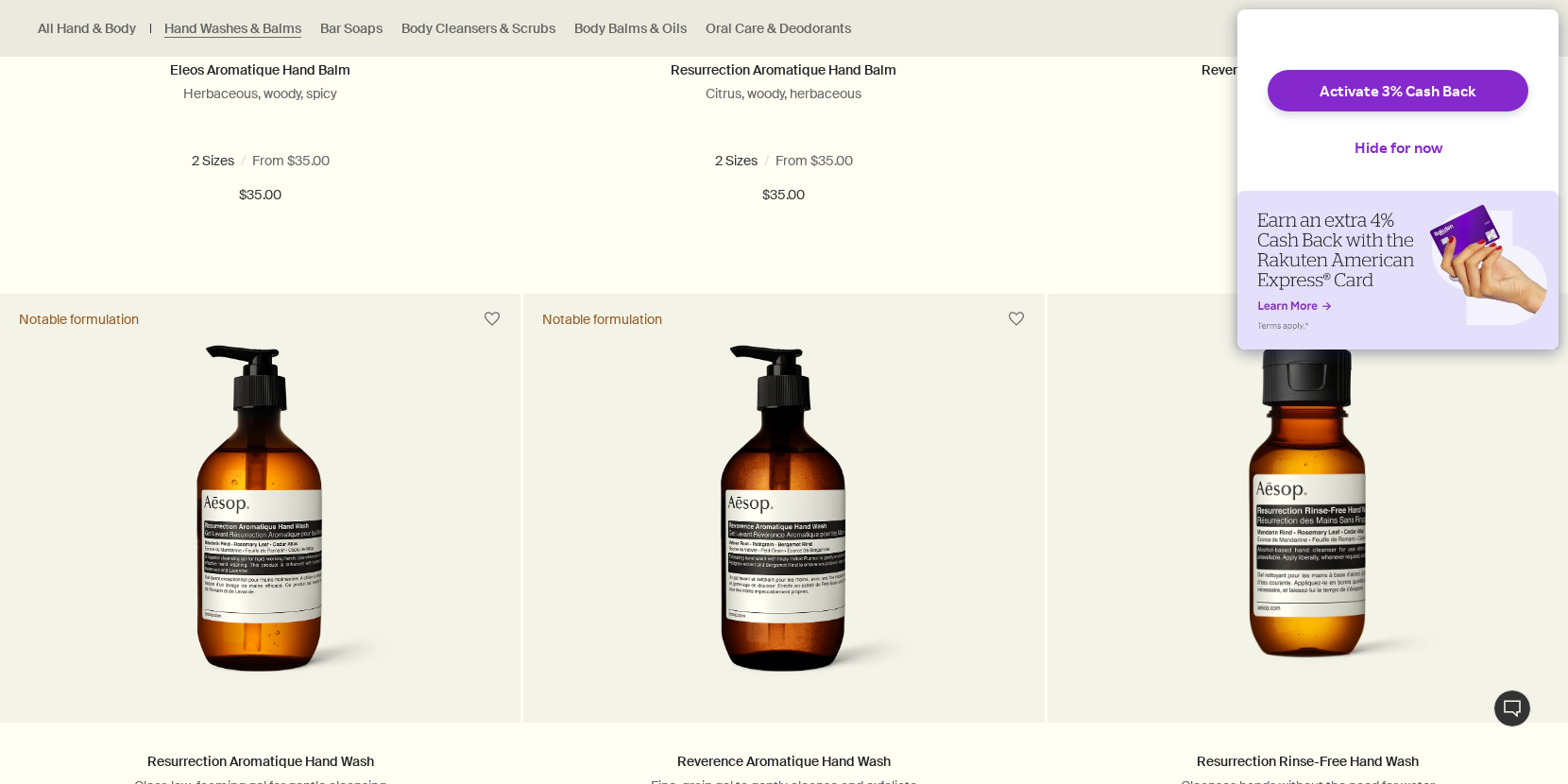
scroll to position [1260, 0]
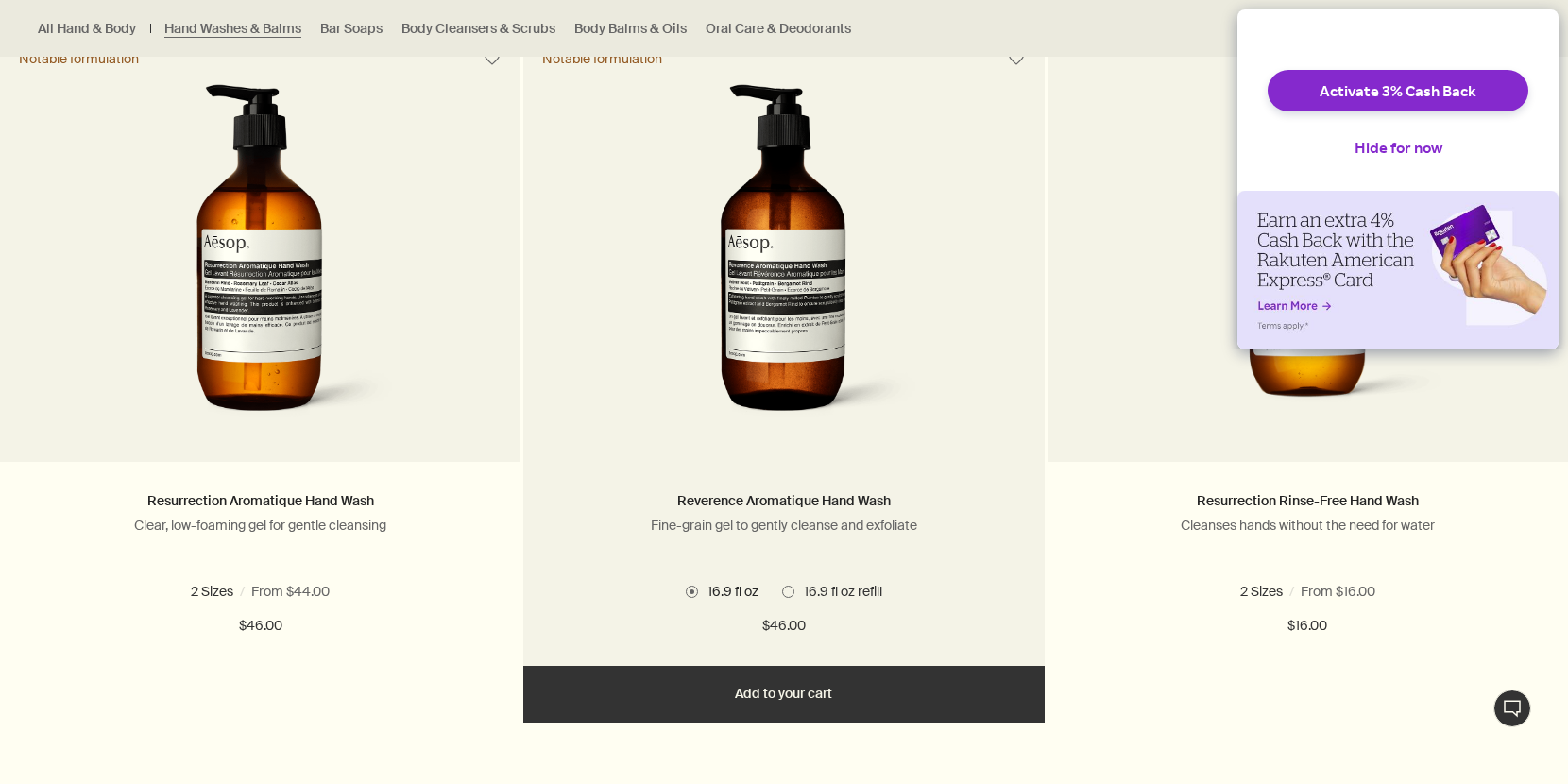
click at [738, 320] on img at bounding box center [784, 259] width 283 height 350
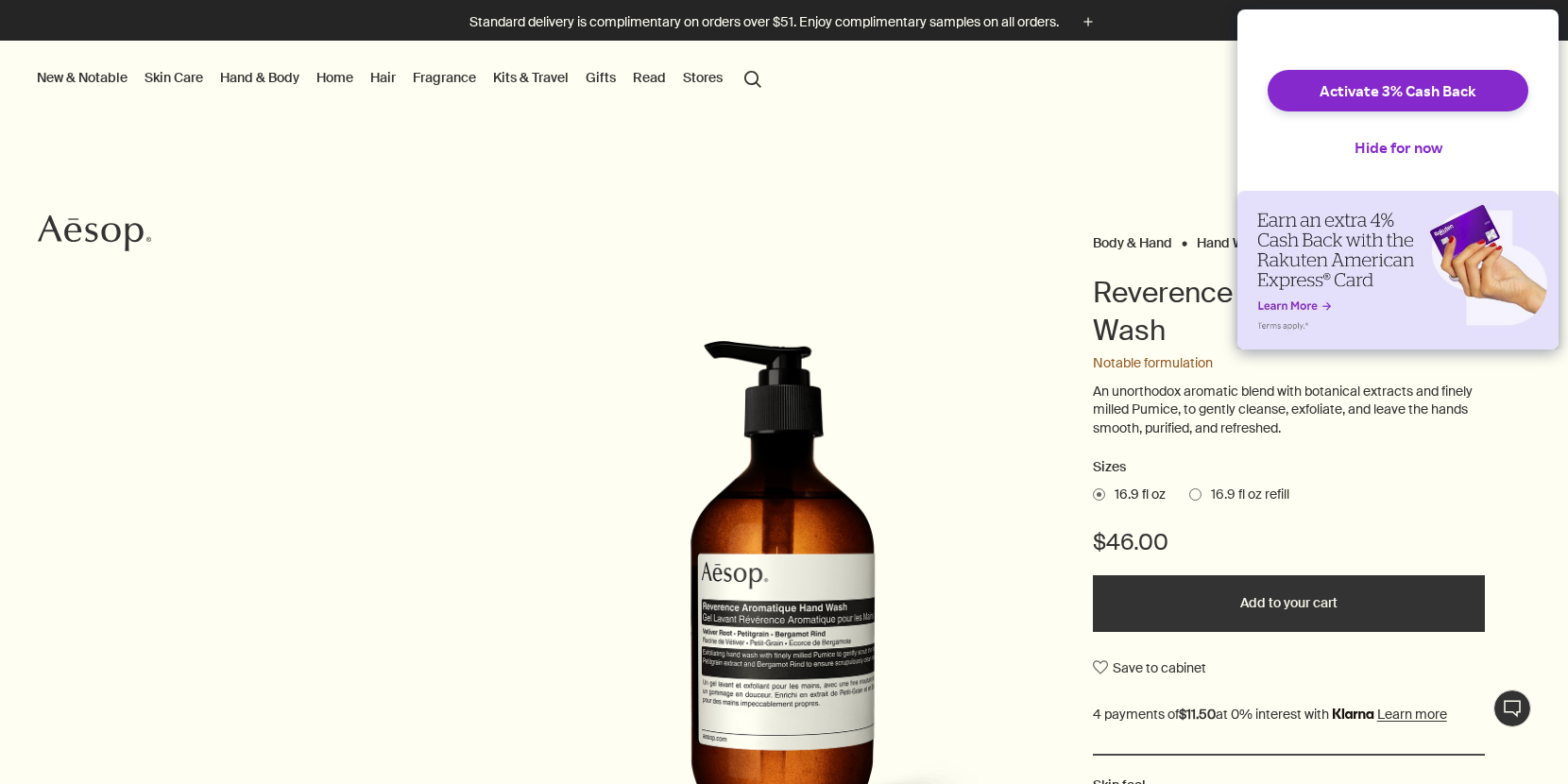
click at [1190, 599] on button "Add to your cart" at bounding box center [1288, 603] width 392 height 56
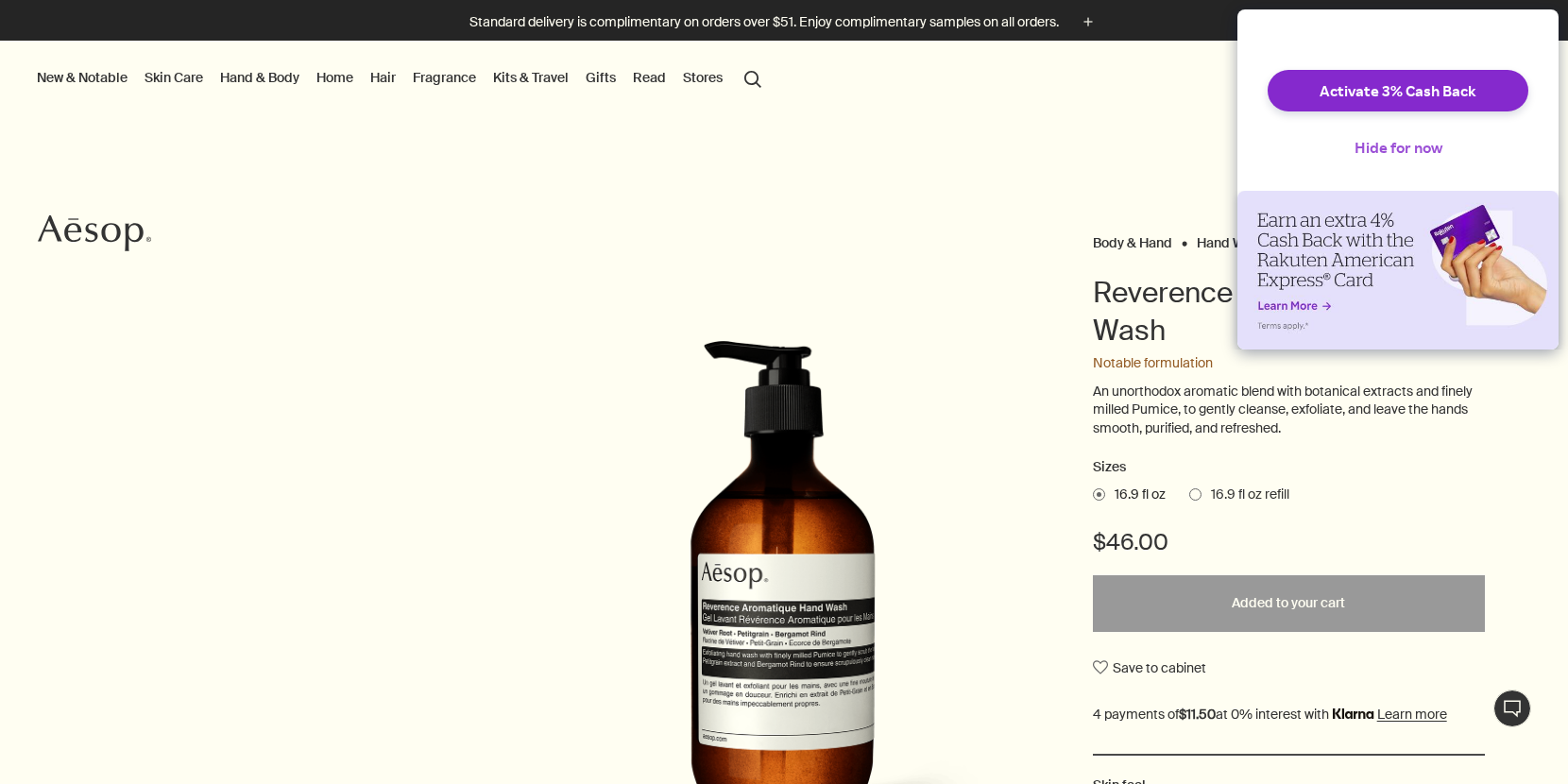
click at [1397, 159] on button "Hide for now" at bounding box center [1398, 147] width 118 height 42
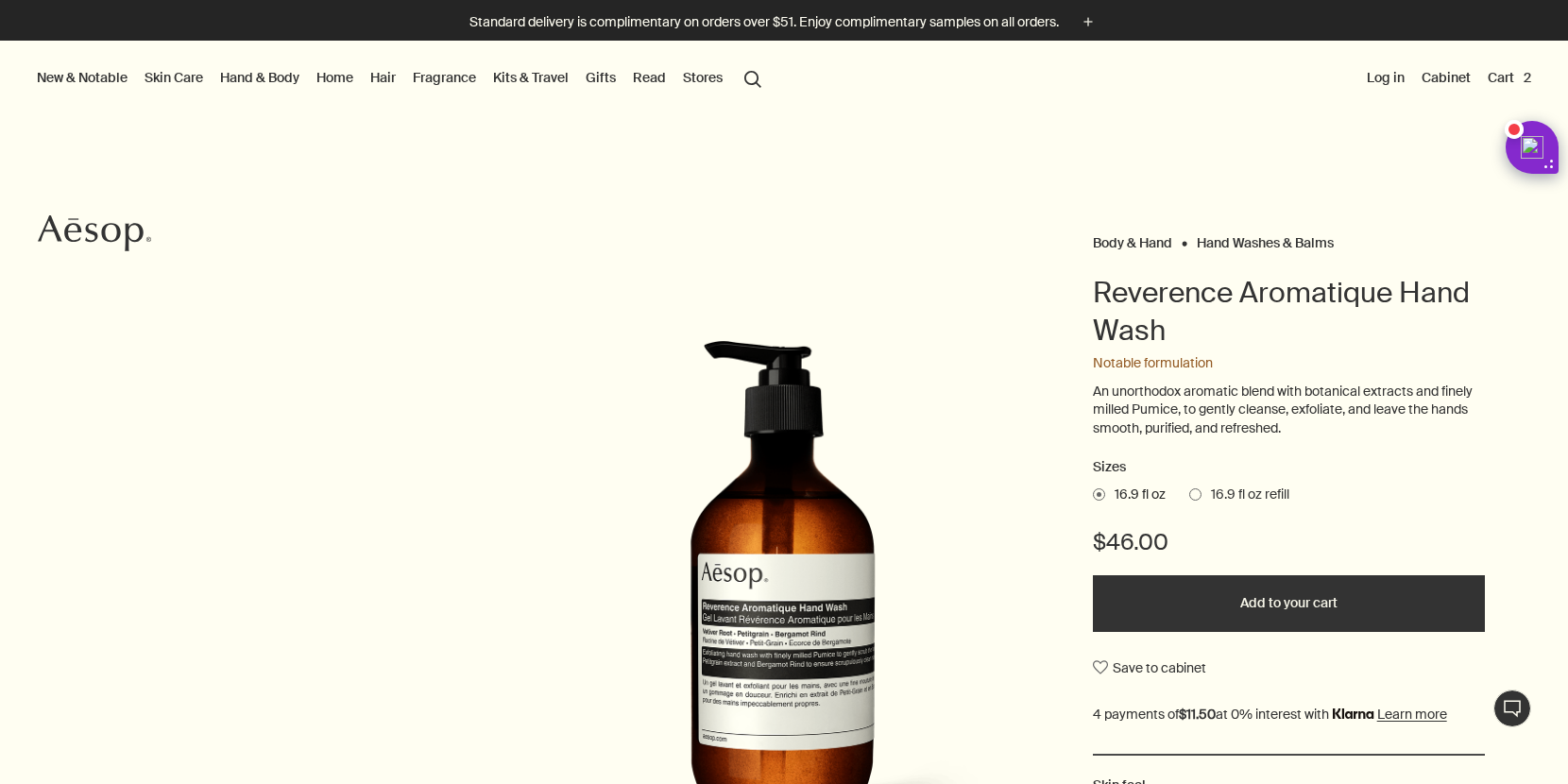
click at [1344, 783] on div at bounding box center [784, 784] width 1568 height 0
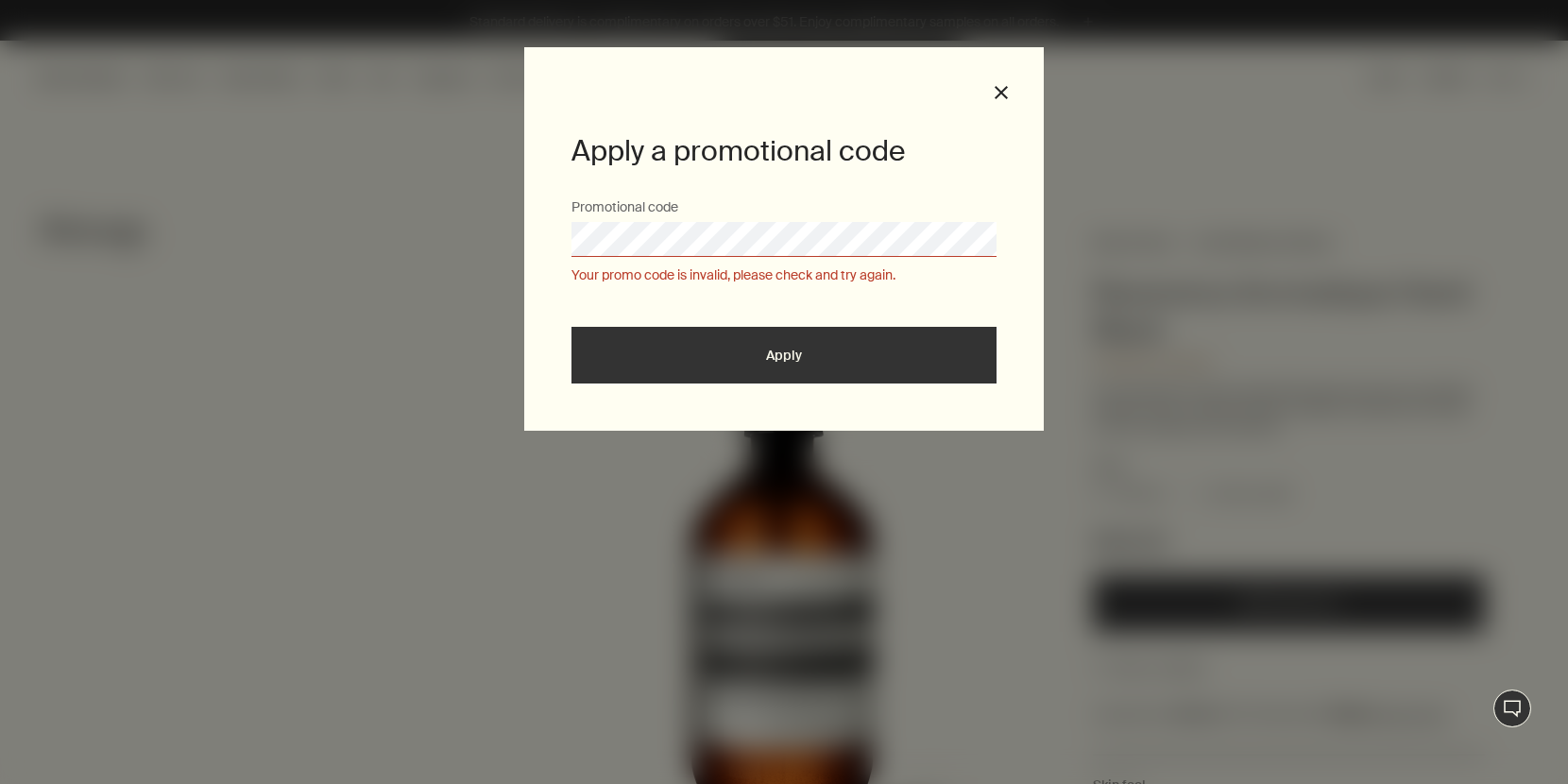
click at [1132, 783] on div at bounding box center [784, 784] width 1568 height 0
click at [998, 92] on button "close" at bounding box center [1001, 93] width 17 height 17
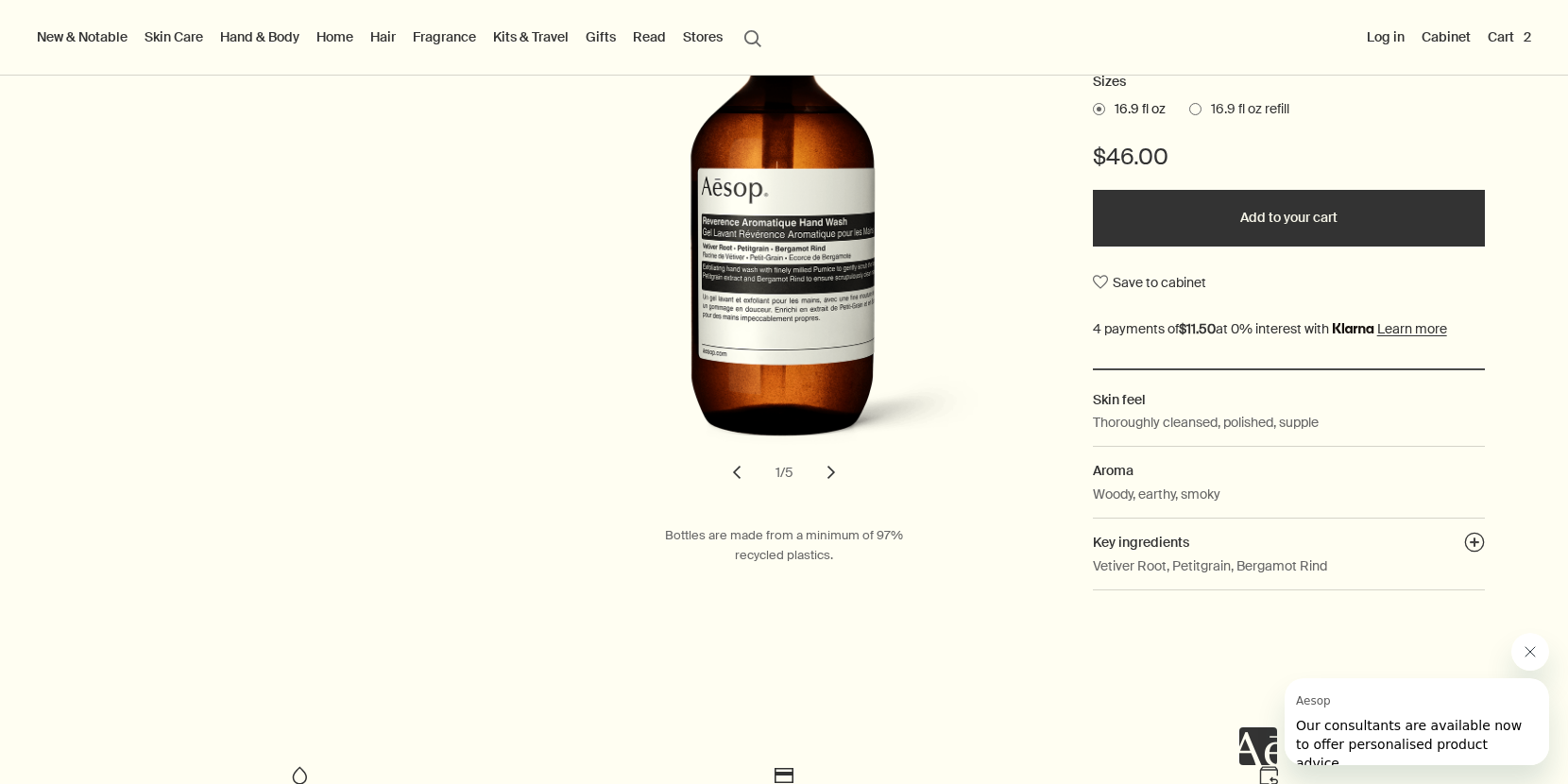
scroll to position [379, 0]
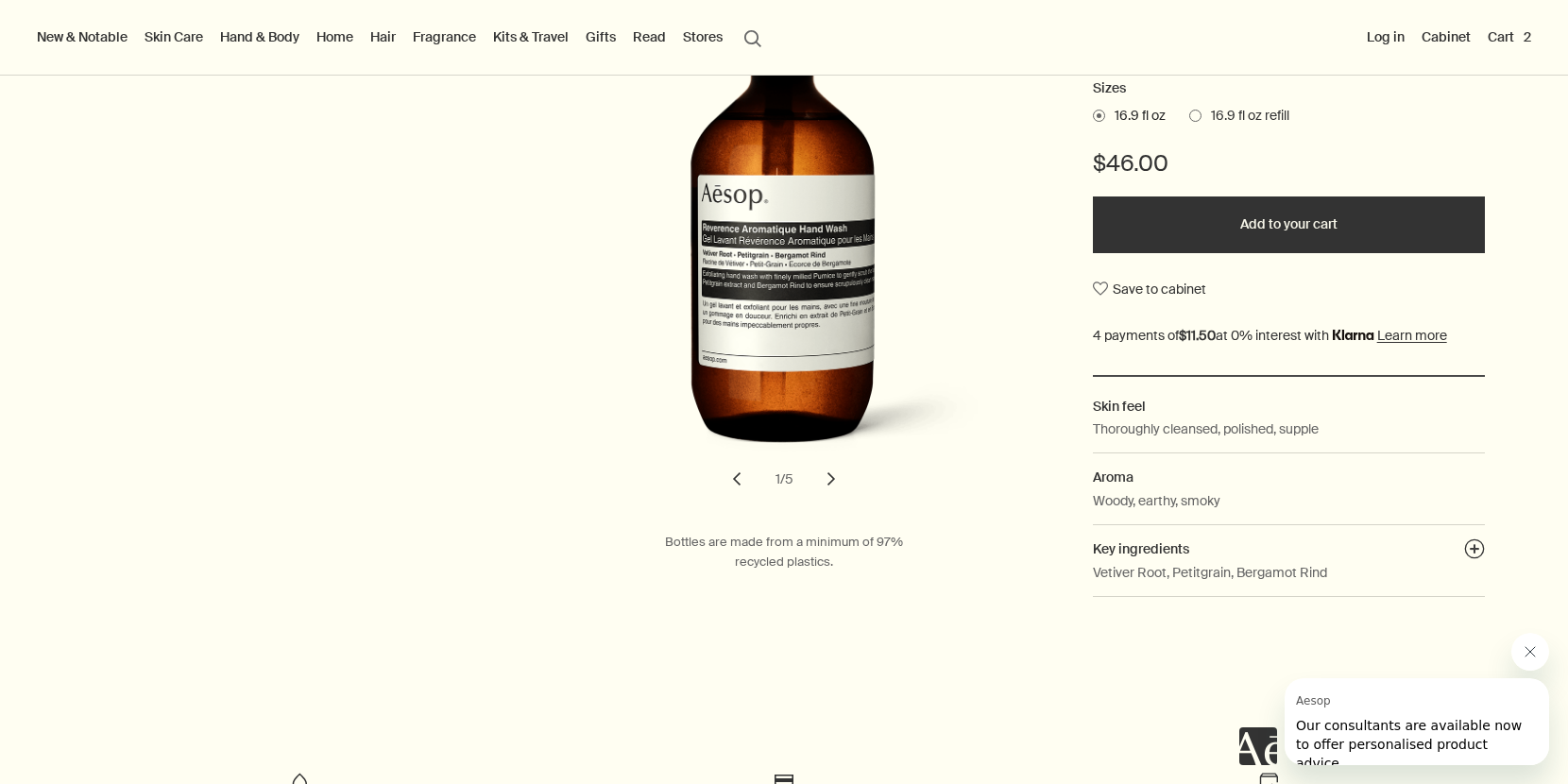
click at [836, 485] on button "chevron" at bounding box center [831, 479] width 42 height 42
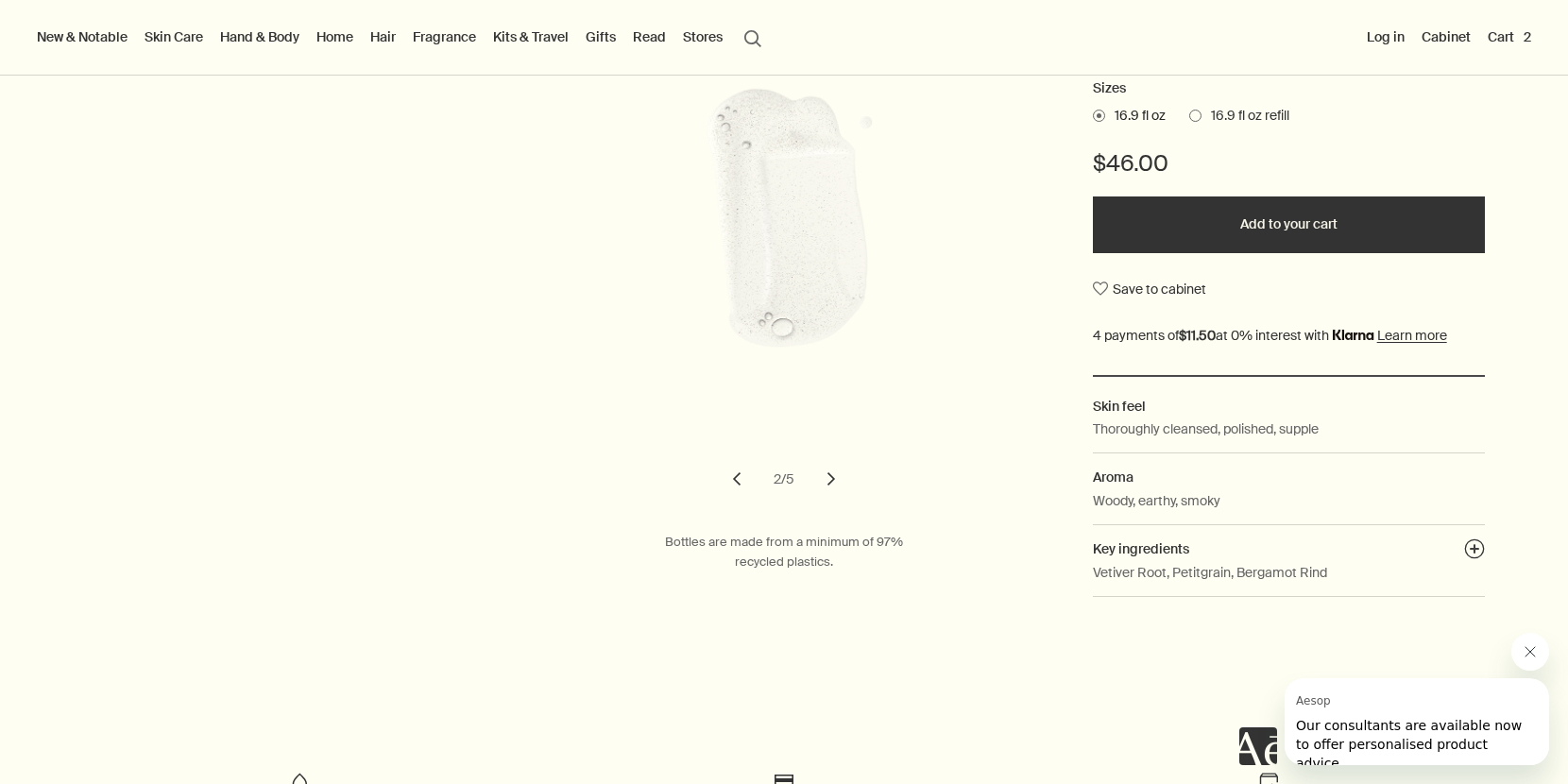
click at [836, 486] on button "chevron" at bounding box center [831, 479] width 42 height 42
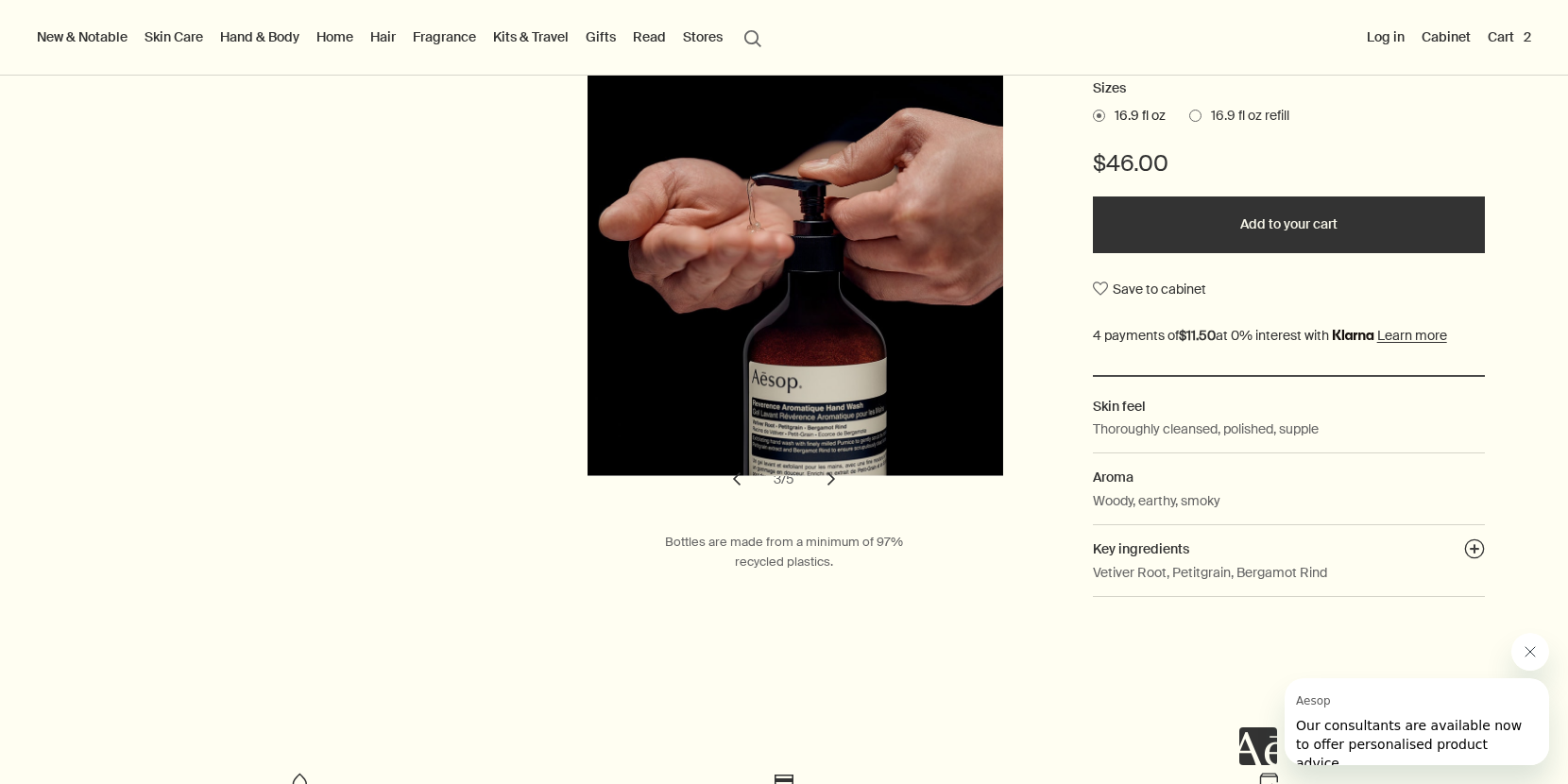
click at [734, 479] on button "chevron" at bounding box center [736, 479] width 42 height 42
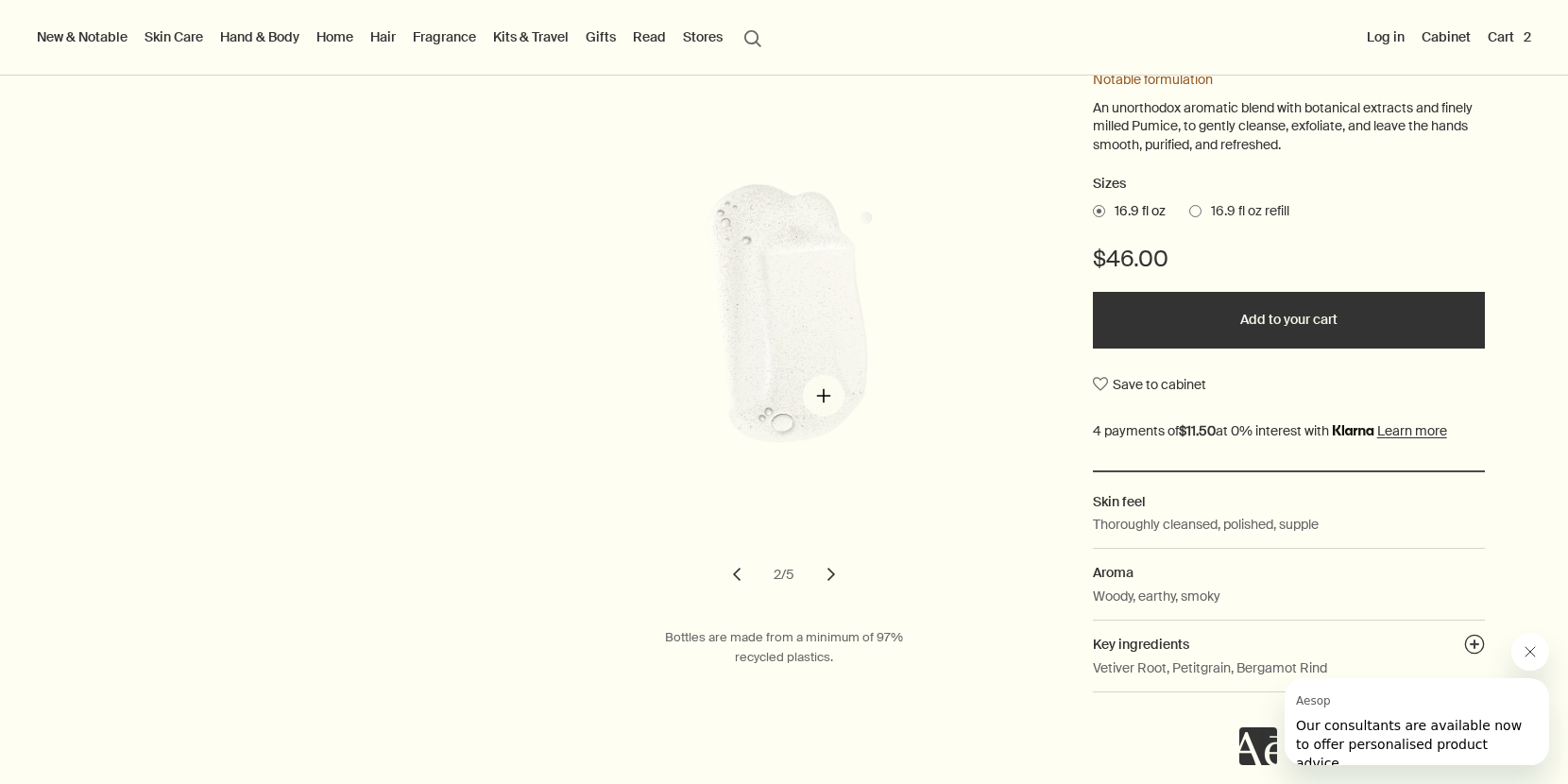
scroll to position [282, 0]
click at [834, 577] on button "chevron" at bounding box center [831, 576] width 42 height 42
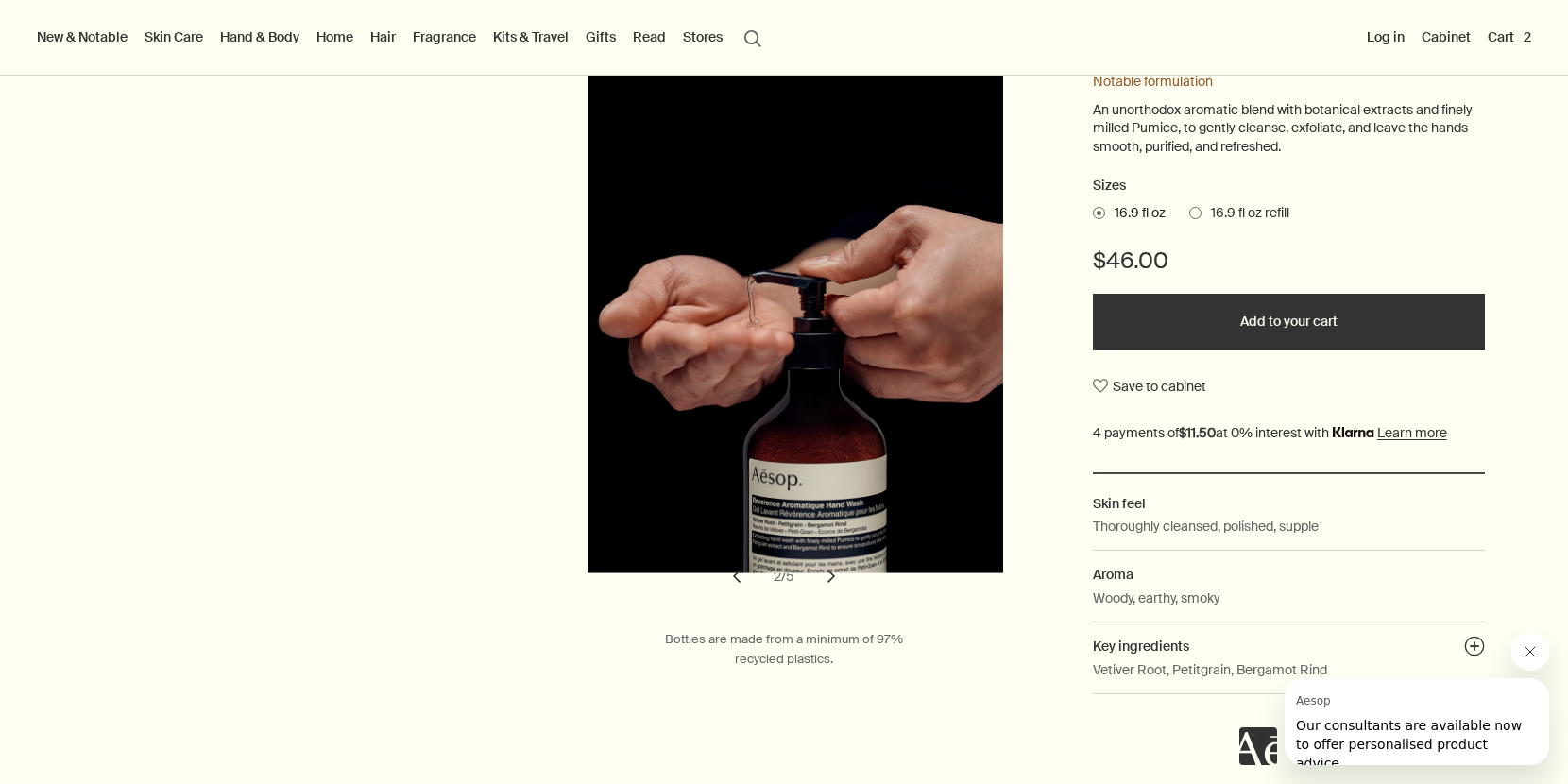
click at [834, 577] on button "chevron" at bounding box center [831, 576] width 42 height 42
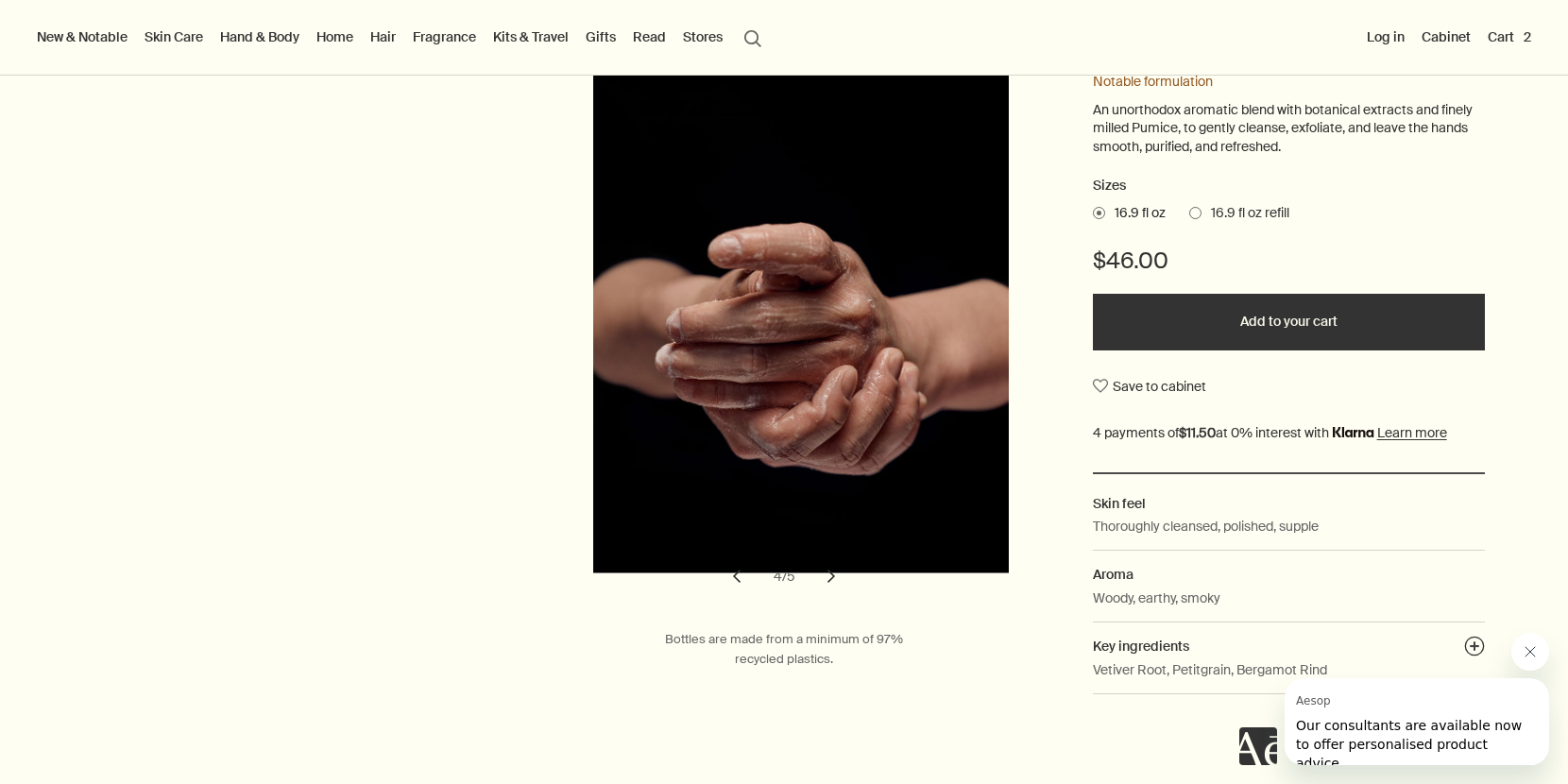
click at [834, 577] on button "chevron" at bounding box center [831, 576] width 42 height 42
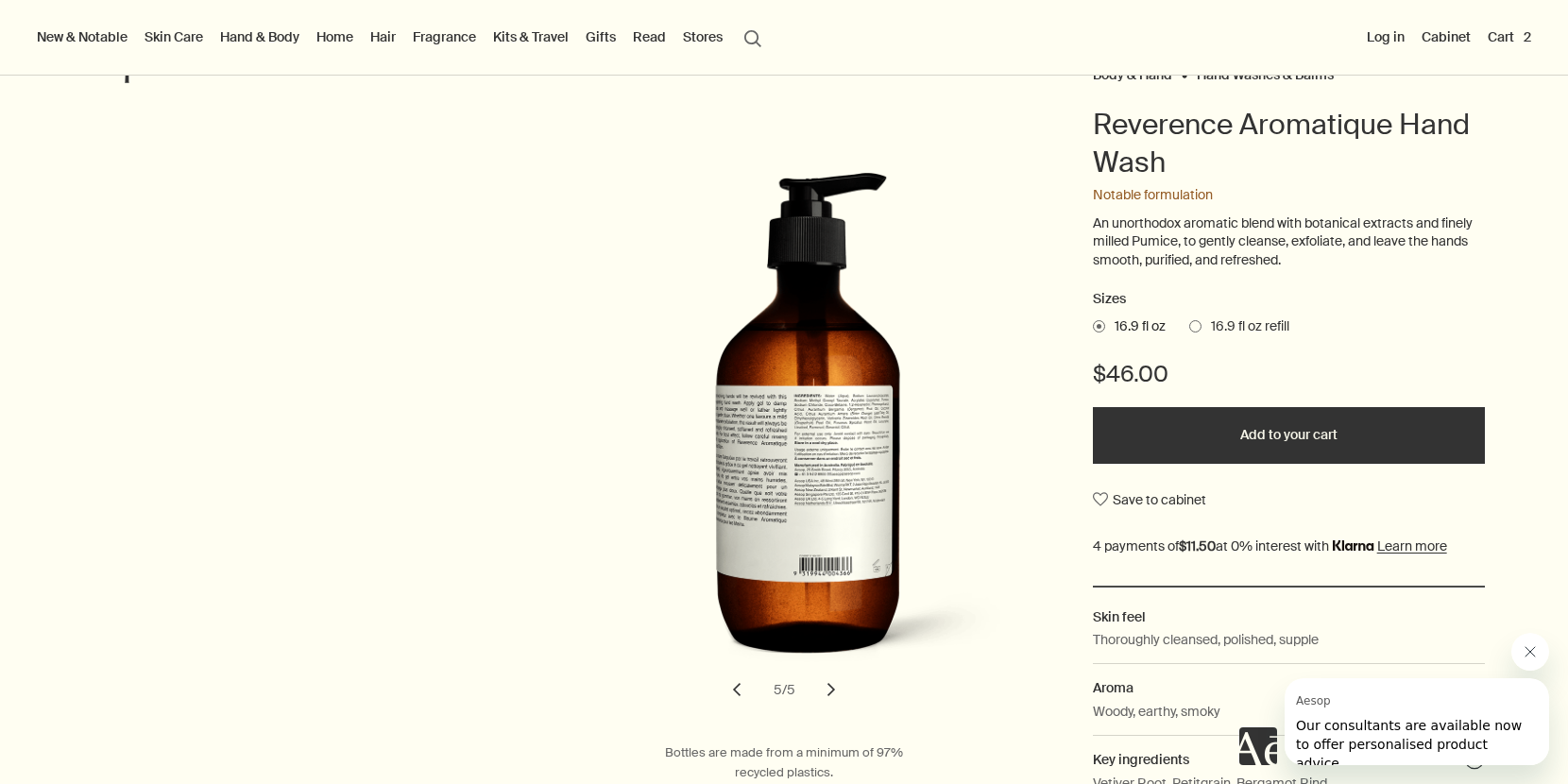
scroll to position [166, 0]
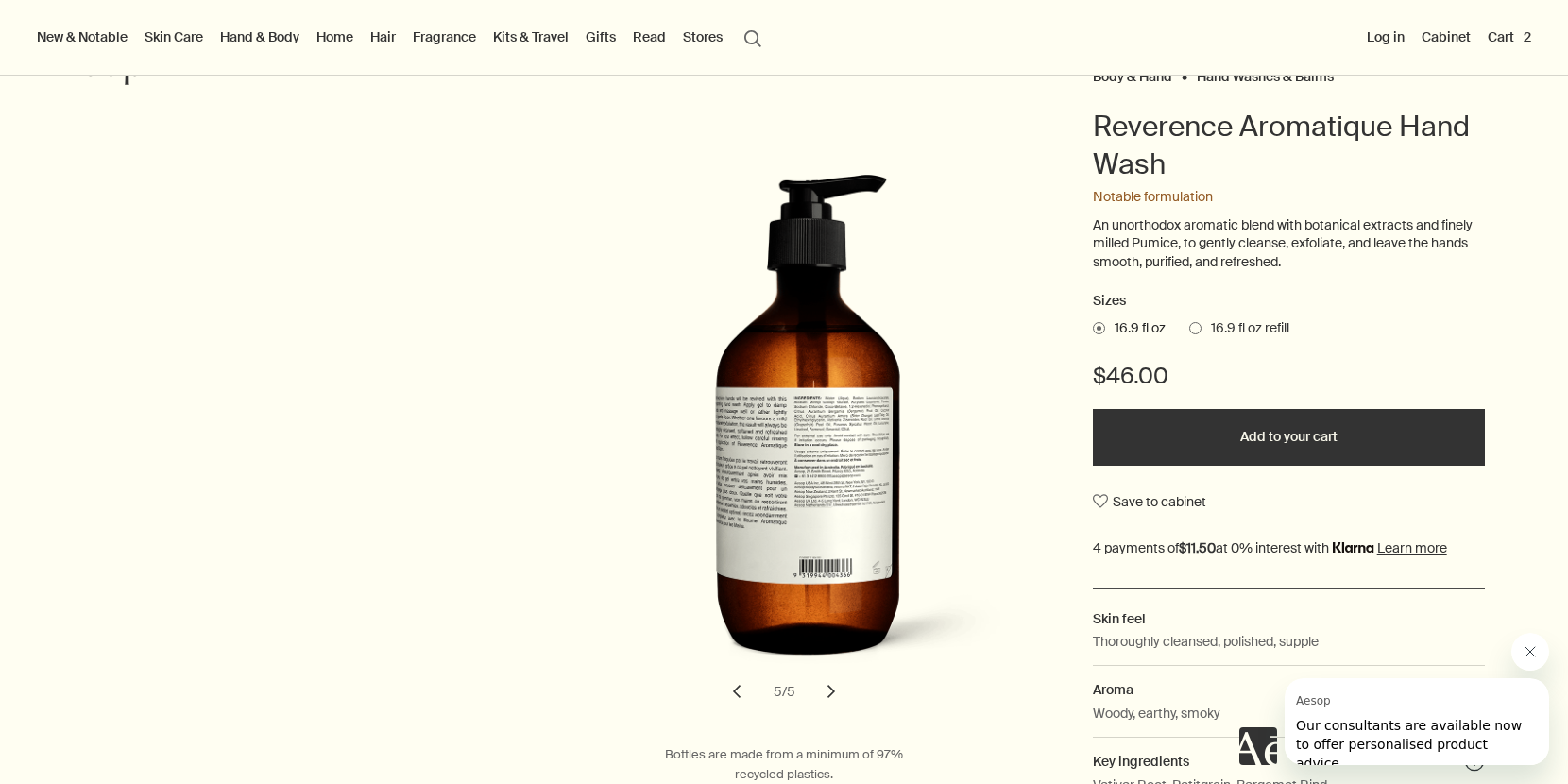
click at [1519, 32] on button "Cart 2" at bounding box center [1509, 36] width 51 height 24
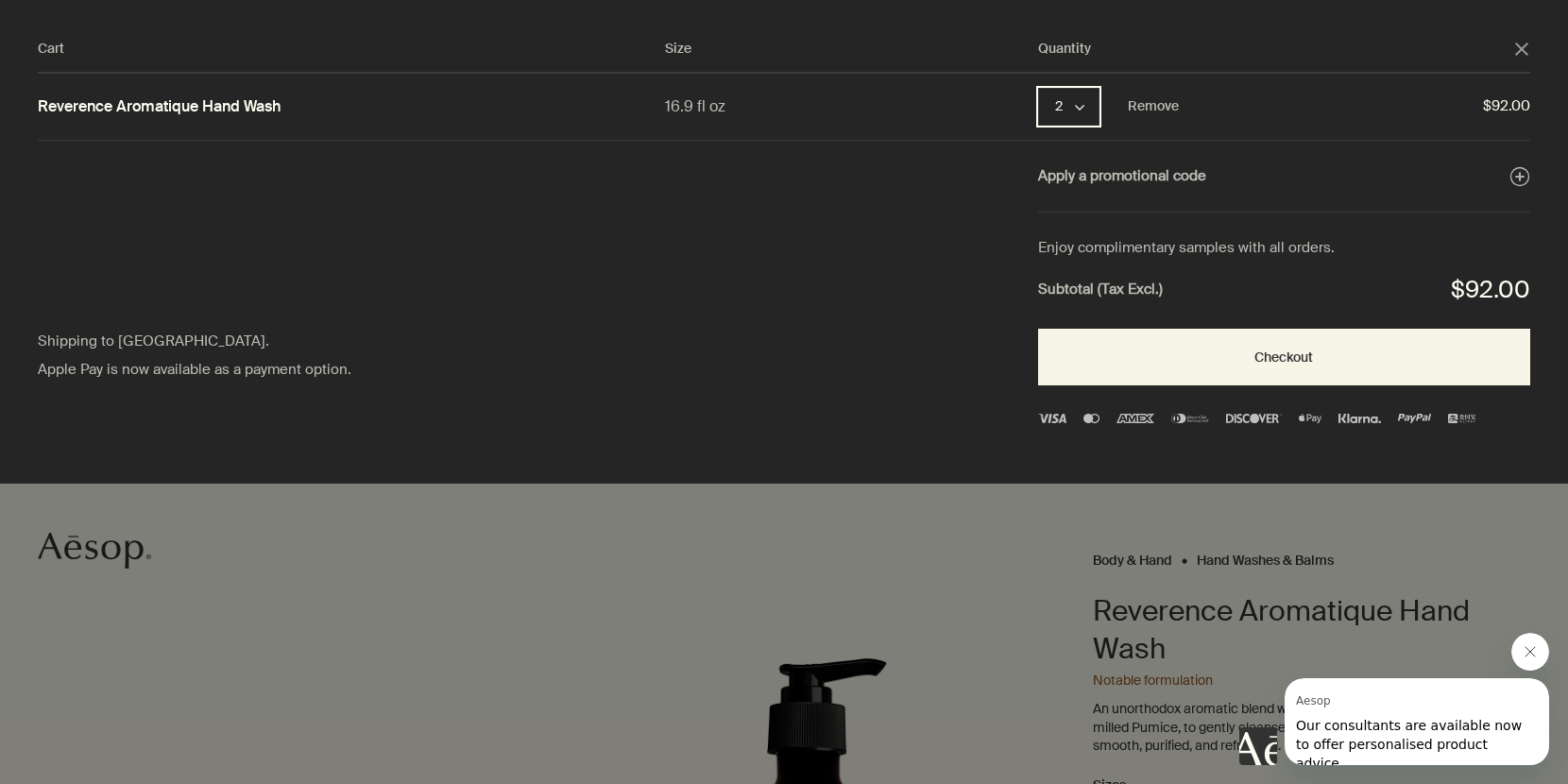
click at [1076, 106] on polygon "Quantity 2" at bounding box center [1080, 108] width 10 height 6
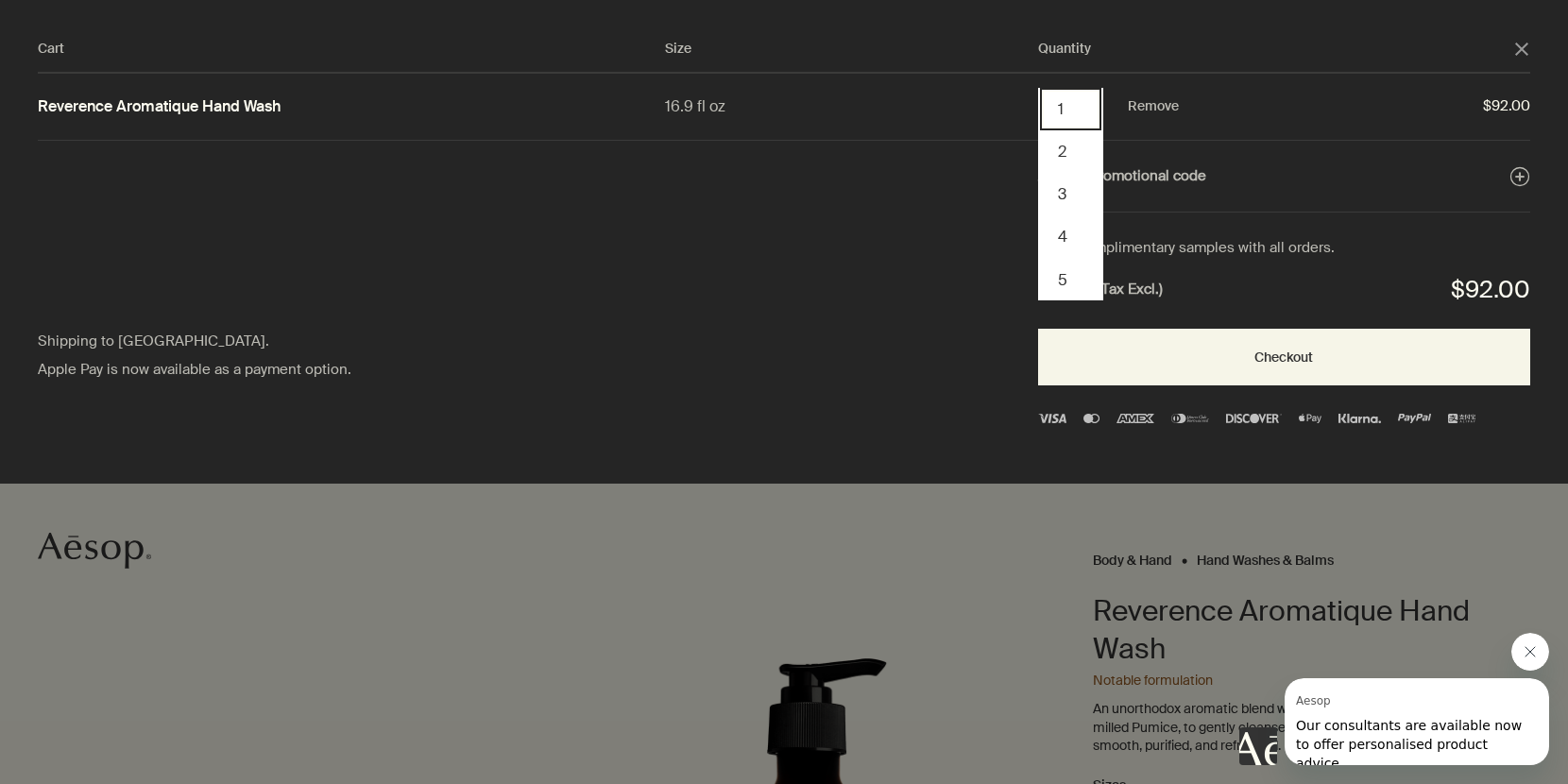
click at [1078, 119] on button "1" at bounding box center [1070, 109] width 61 height 43
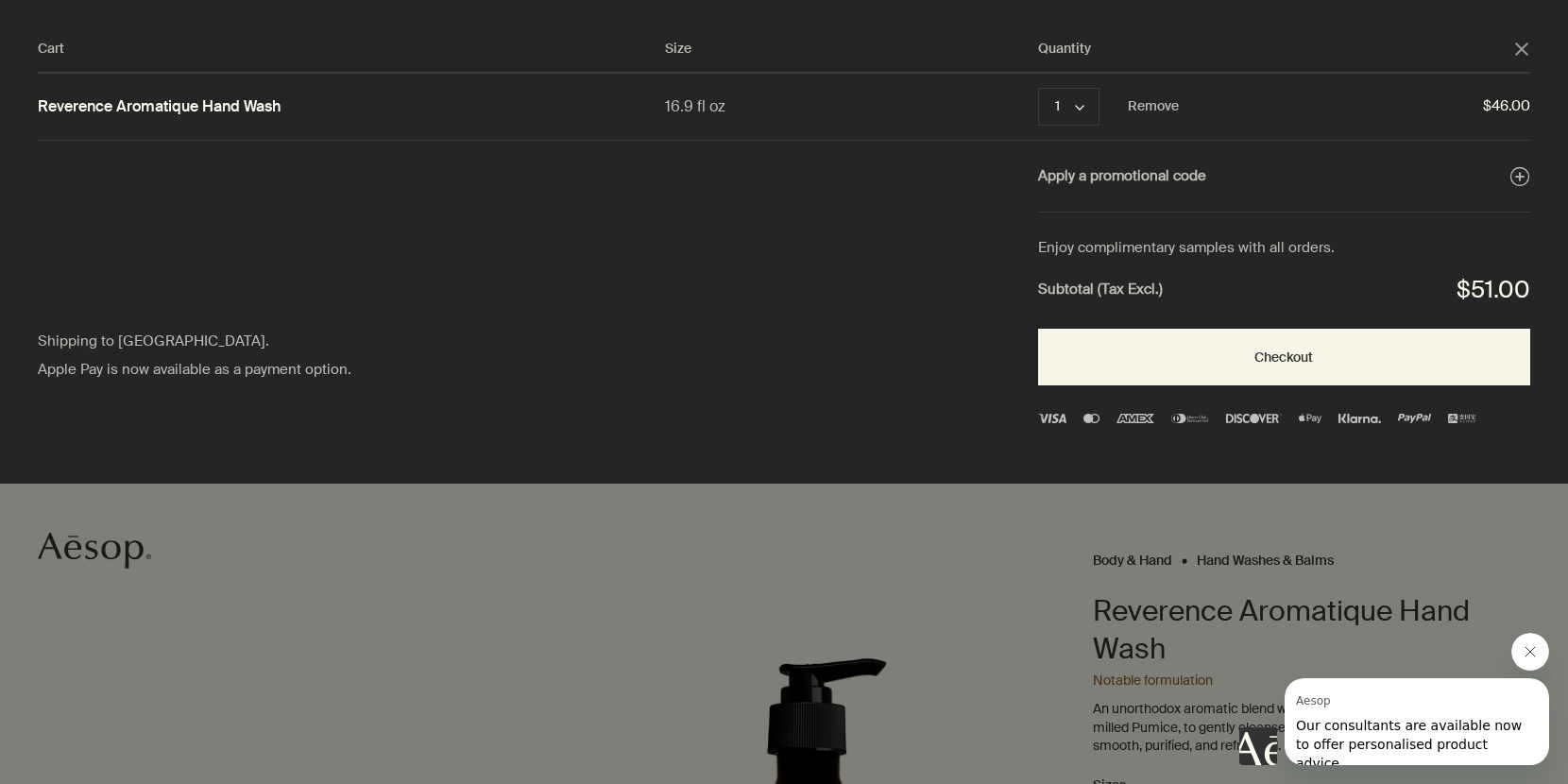
click at [1136, 555] on div "Cart" at bounding box center [784, 392] width 1568 height 784
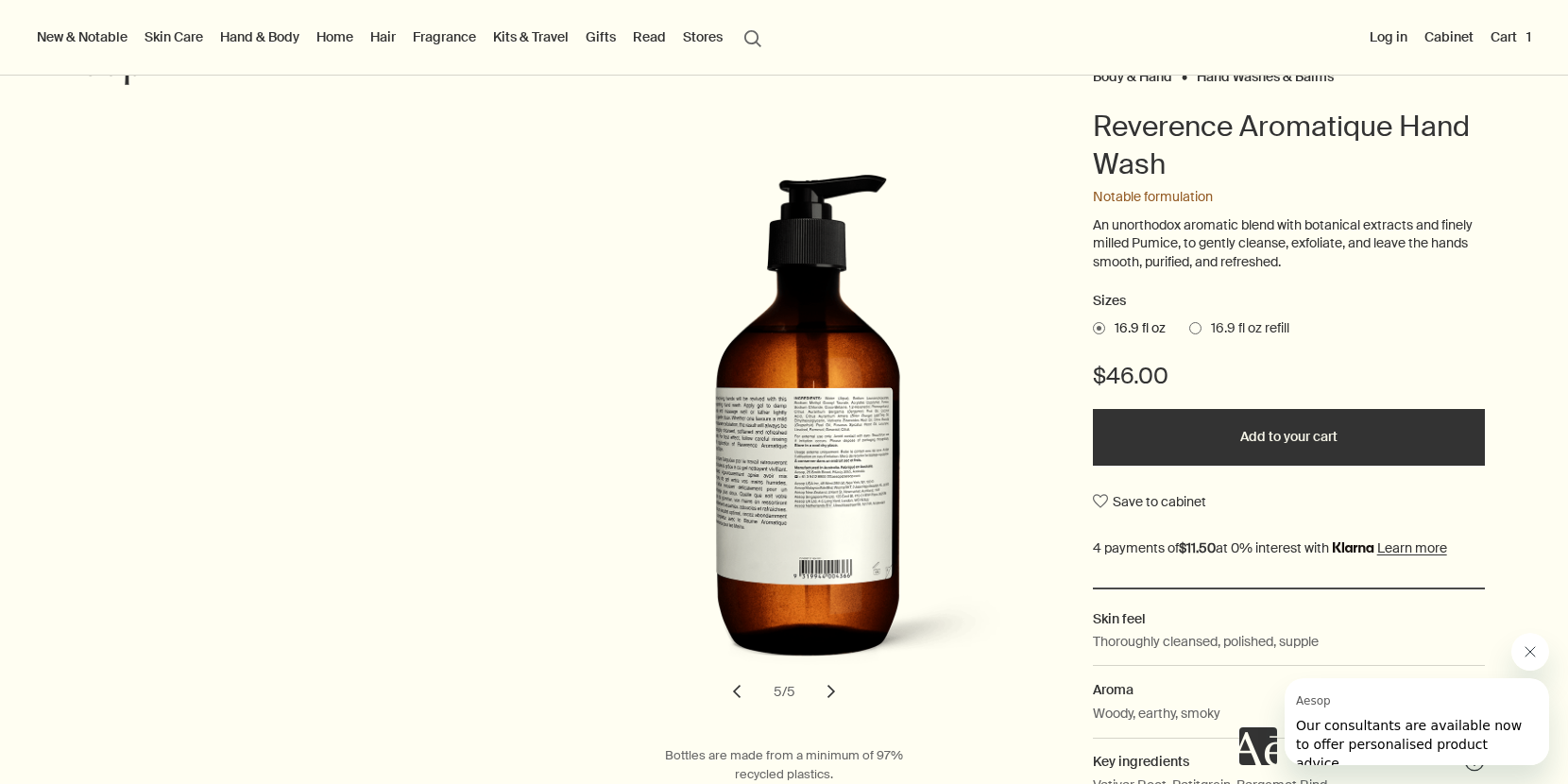
click at [434, 39] on link "Fragrance" at bounding box center [444, 36] width 71 height 24
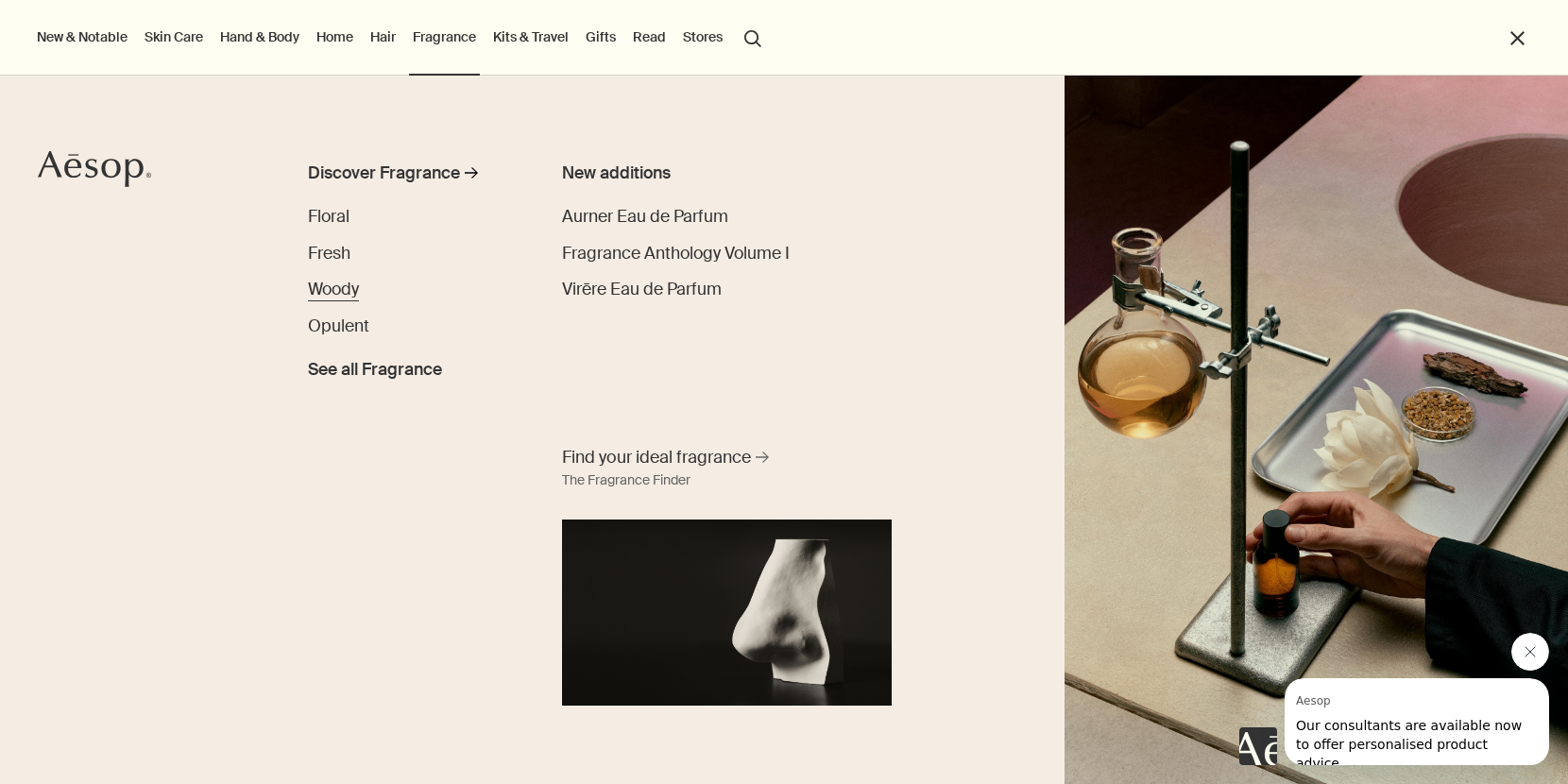
click at [332, 290] on span "Woody" at bounding box center [333, 289] width 51 height 20
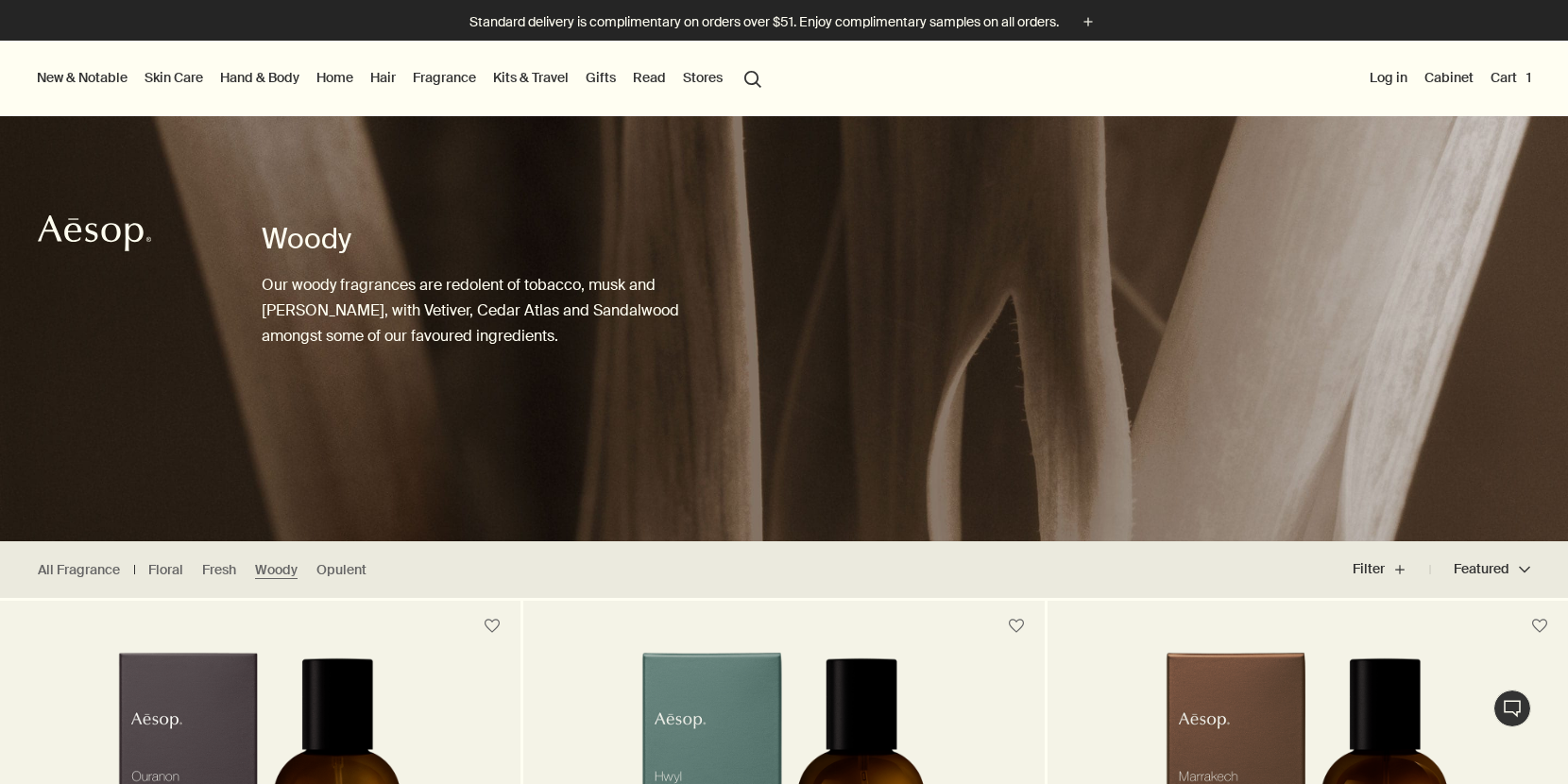
click at [334, 80] on link "Home" at bounding box center [335, 77] width 45 height 24
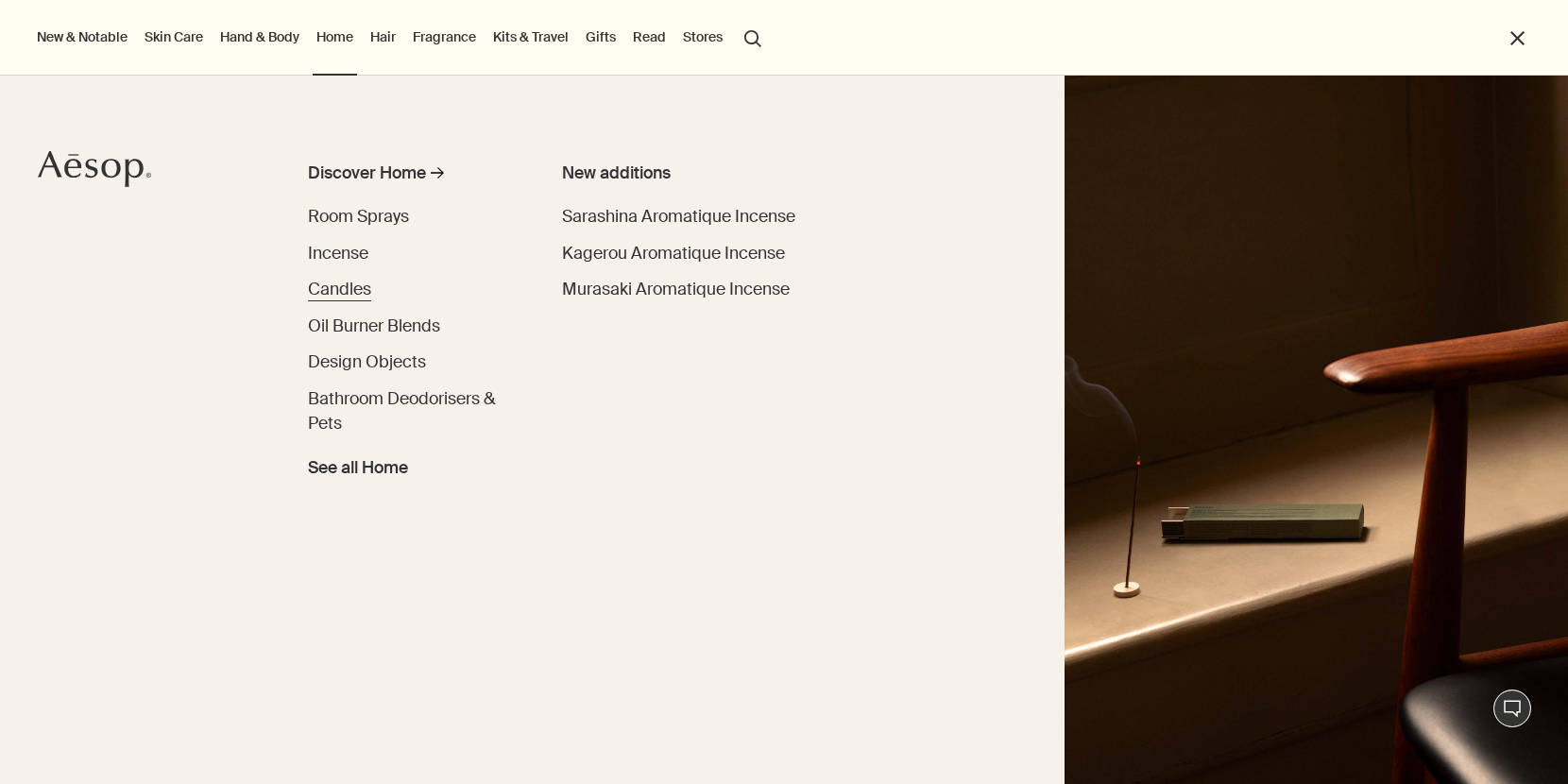
click at [349, 296] on span "Candles" at bounding box center [339, 289] width 63 height 20
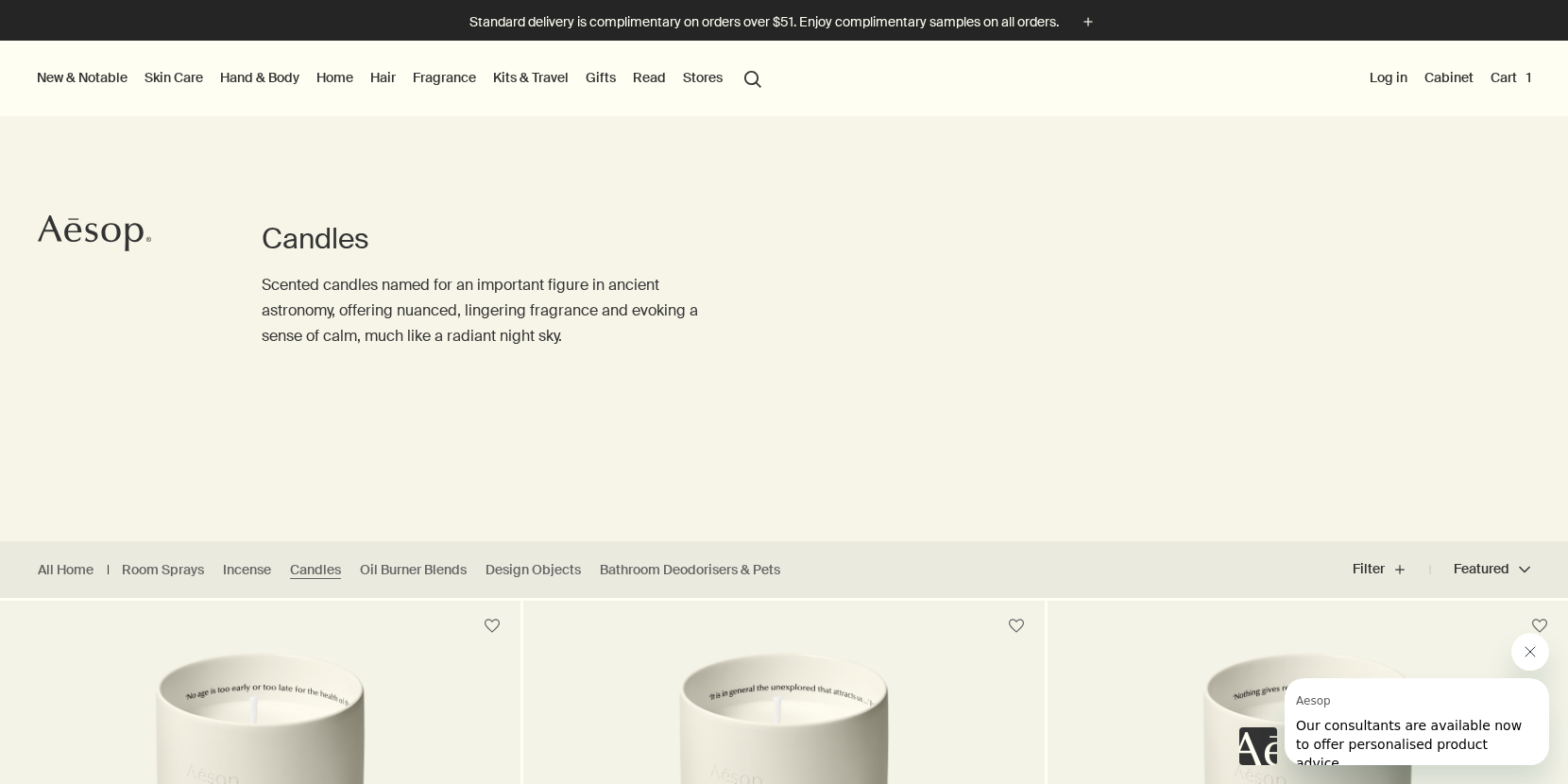
click at [350, 82] on link "Home" at bounding box center [335, 77] width 45 height 24
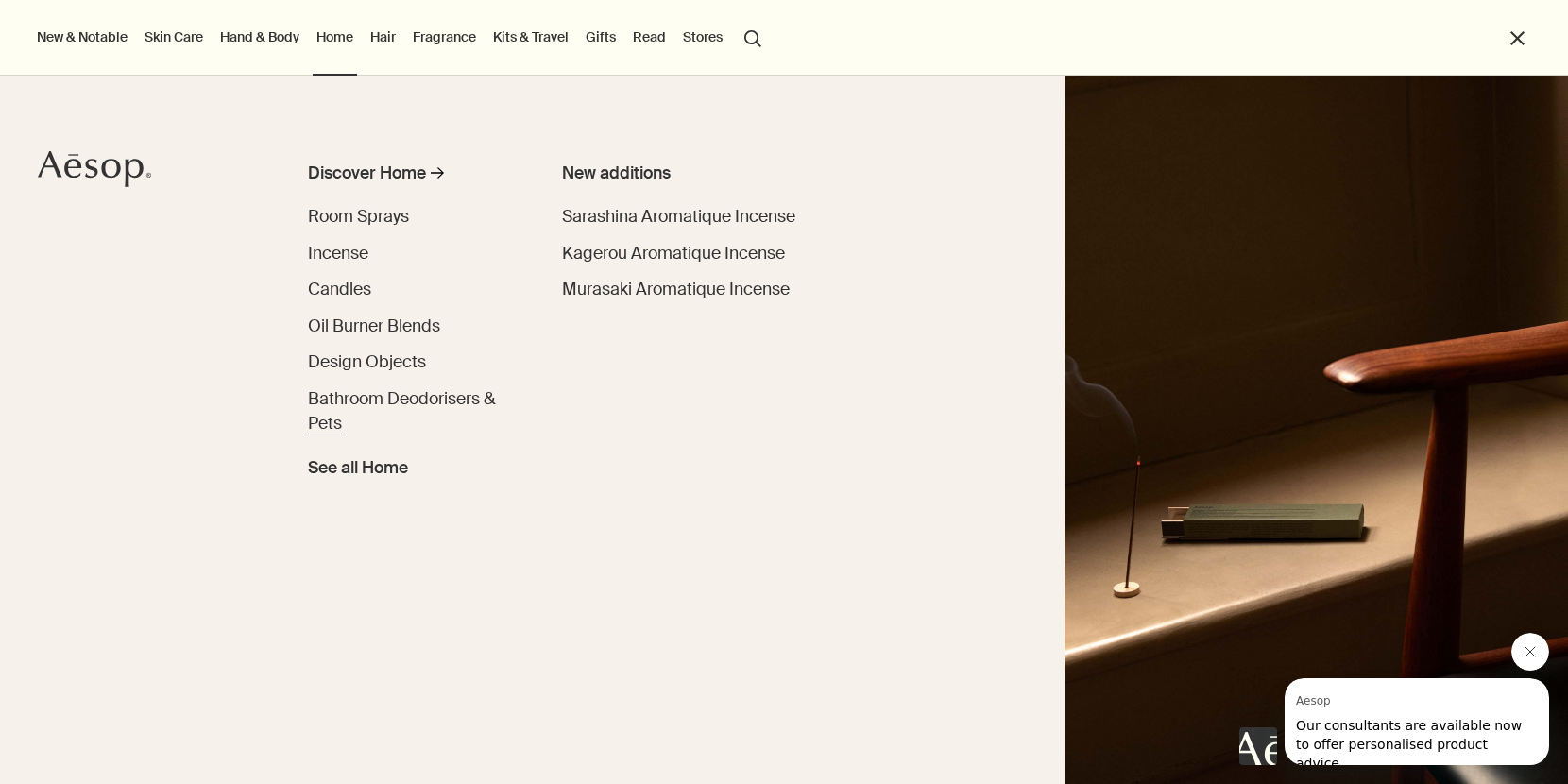
click at [389, 393] on span "Bathroom Deodorisers & Pets" at bounding box center [401, 411] width 187 height 46
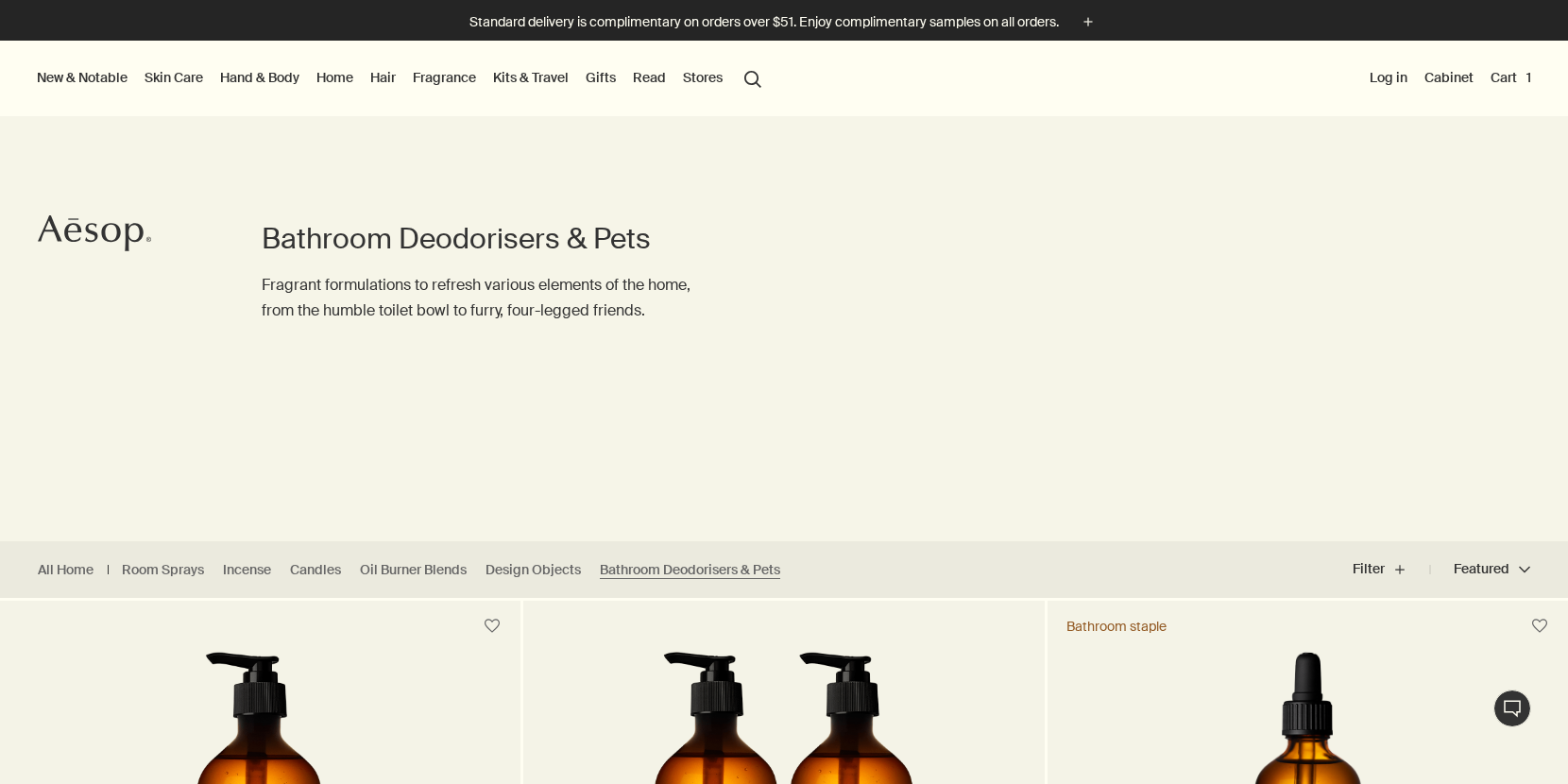
click at [341, 76] on link "Home" at bounding box center [335, 77] width 45 height 24
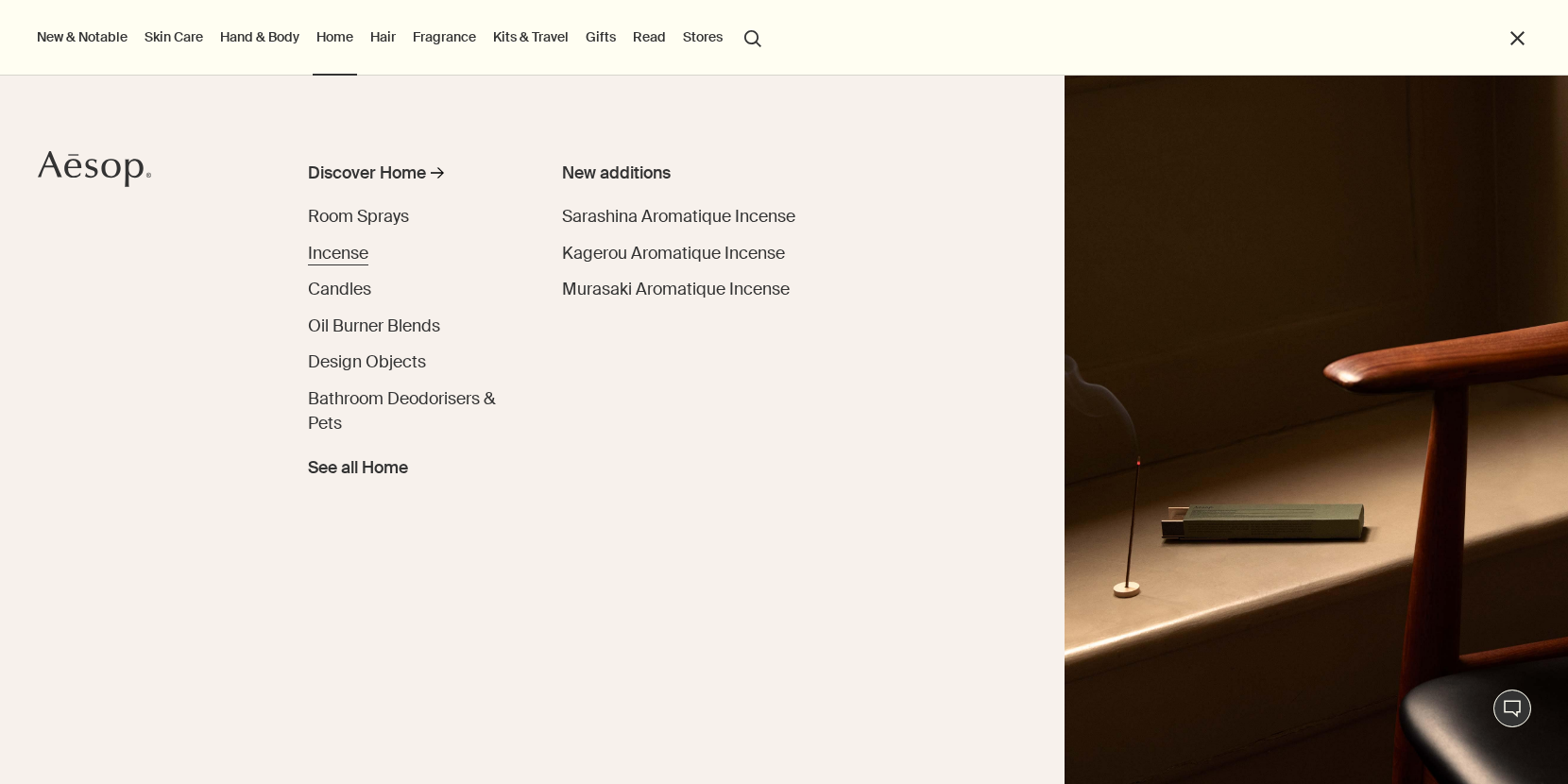
click at [340, 255] on span "Incense" at bounding box center [338, 253] width 60 height 20
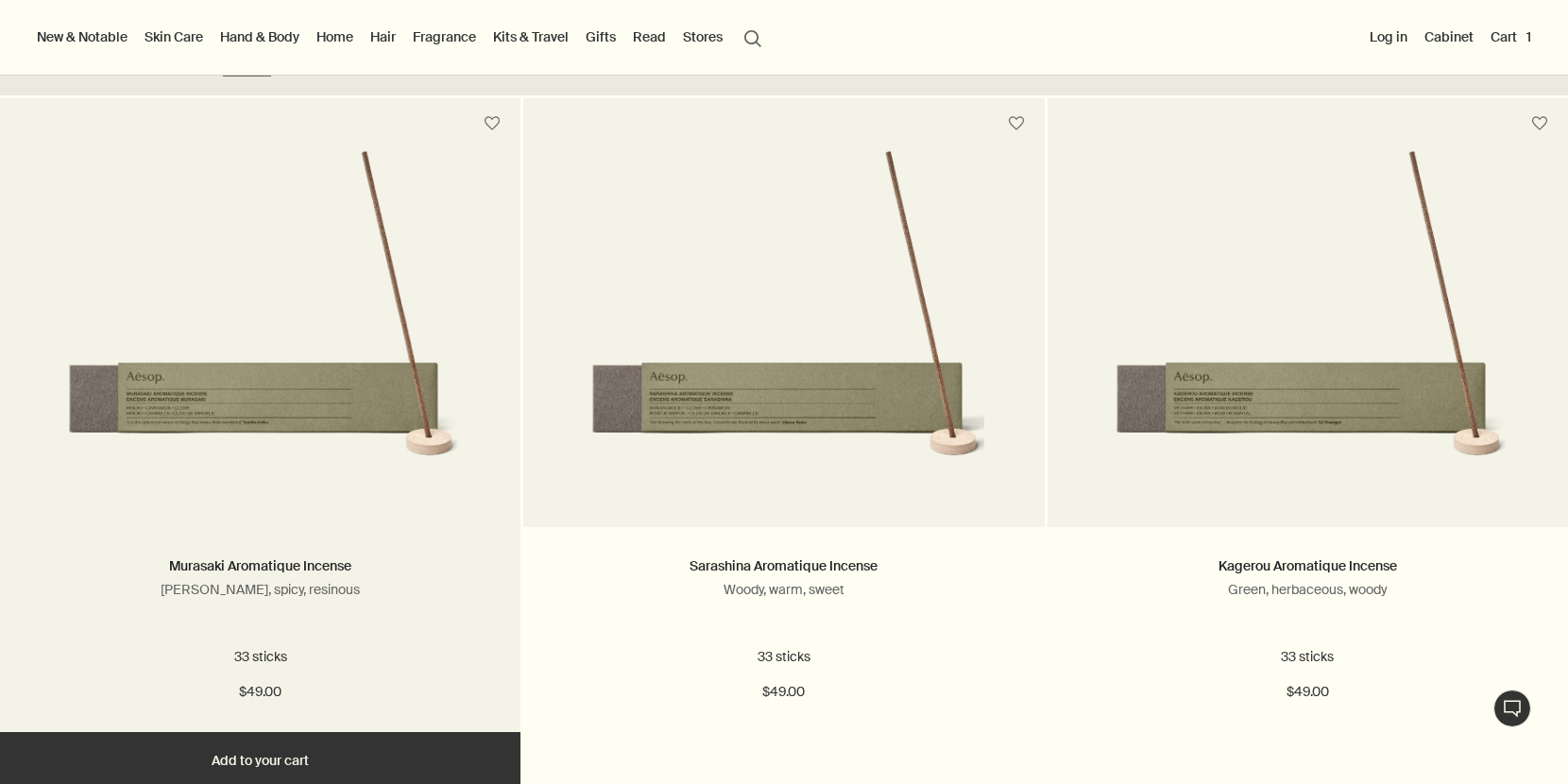
scroll to position [495, 0]
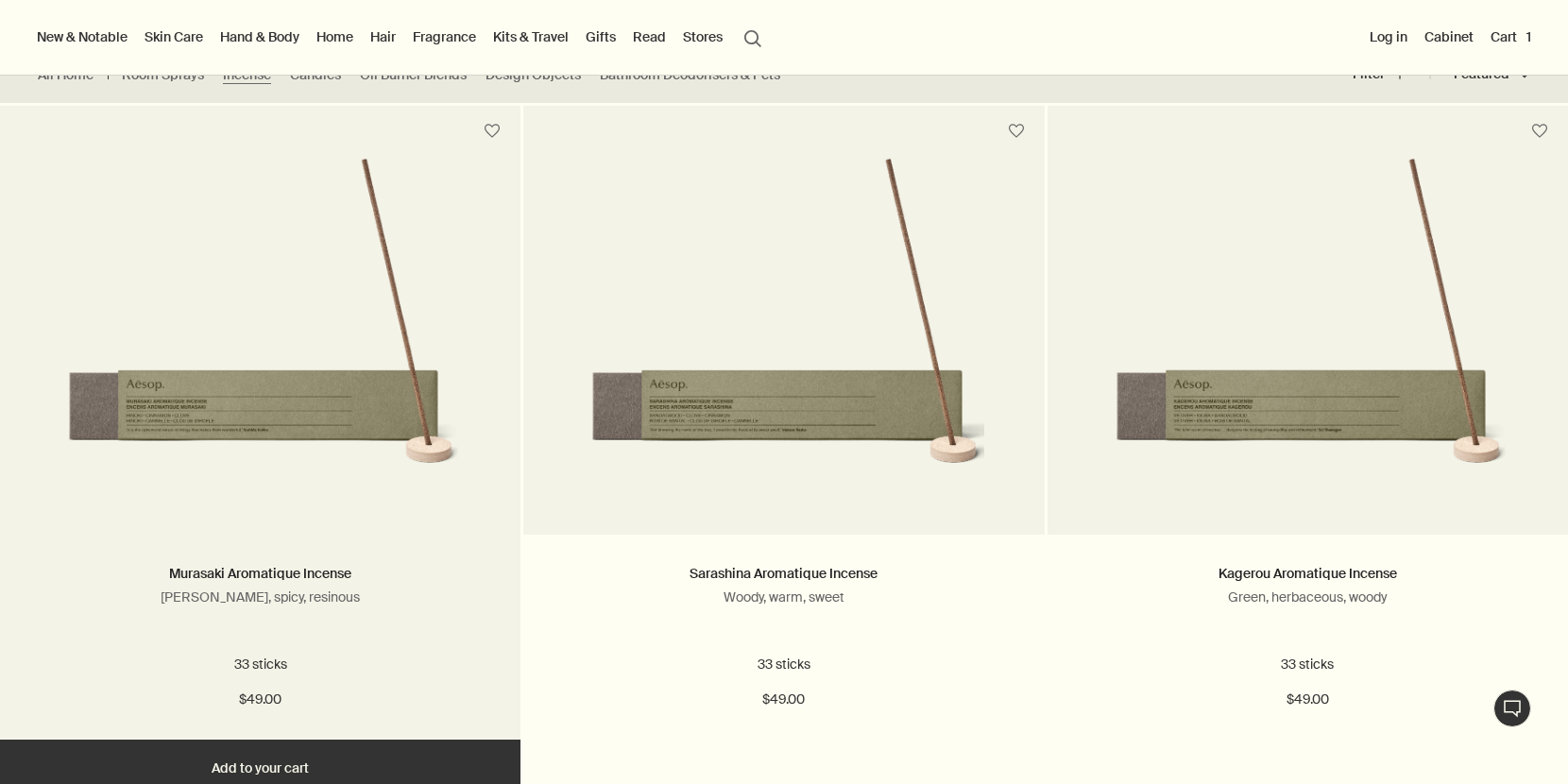
click at [338, 391] on img at bounding box center [259, 331] width 399 height 350
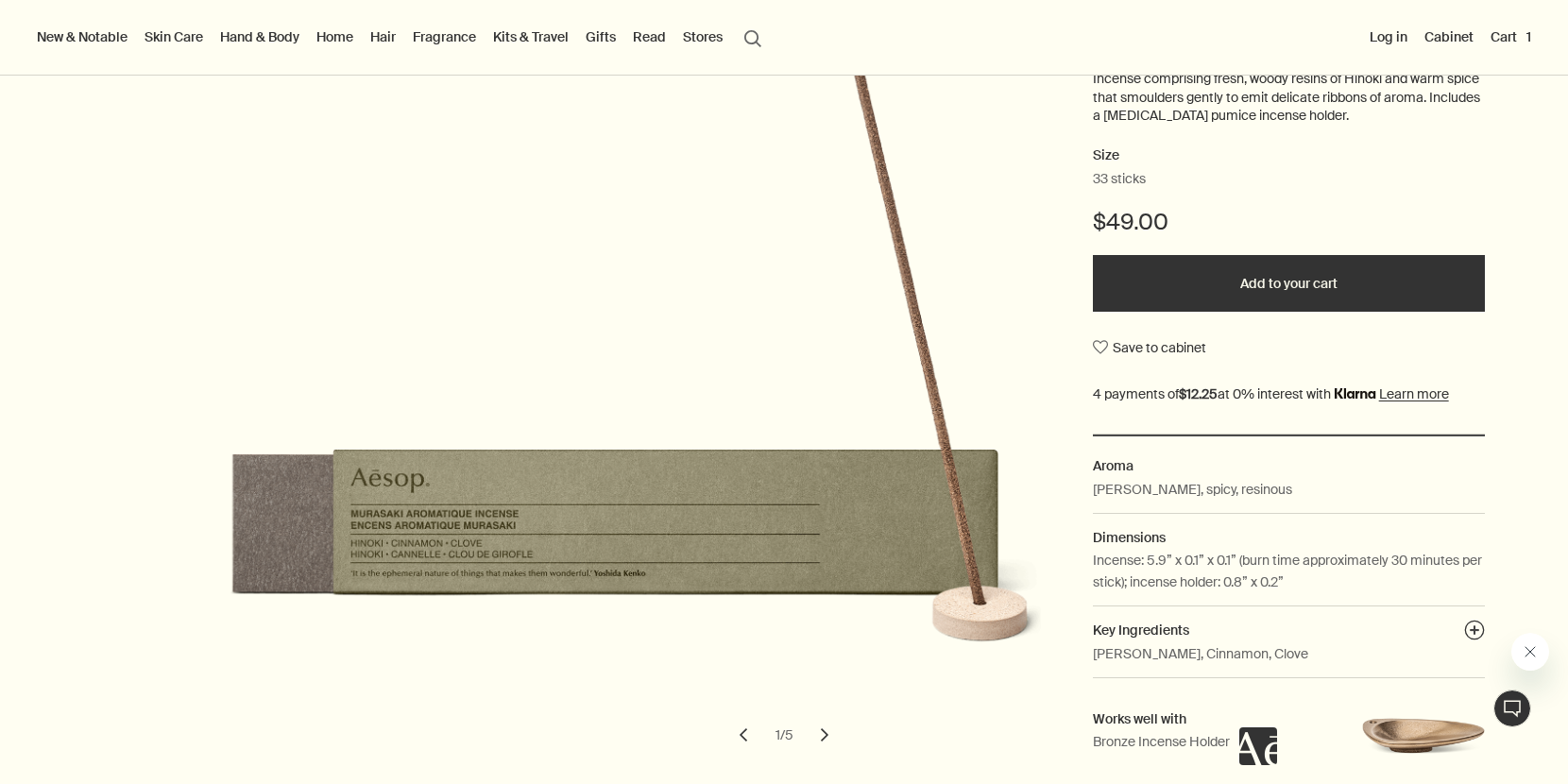
scroll to position [223, 0]
